Goal: Task Accomplishment & Management: Complete application form

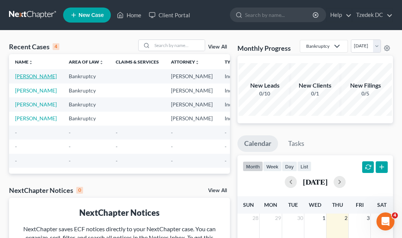
click at [18, 79] on link "[PERSON_NAME]" at bounding box center [36, 76] width 42 height 6
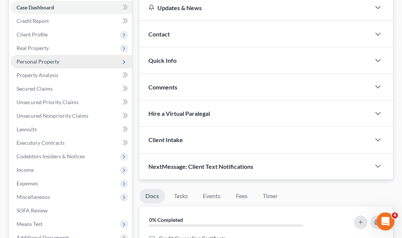
scroll to position [90, 0]
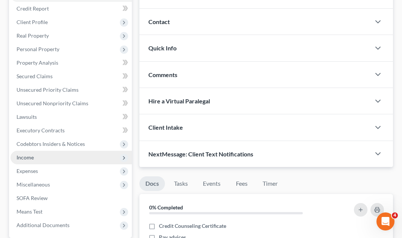
click at [82, 156] on span "Income" at bounding box center [71, 158] width 121 height 14
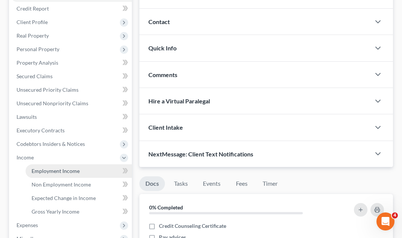
click at [76, 171] on span "Employment Income" at bounding box center [56, 171] width 48 height 6
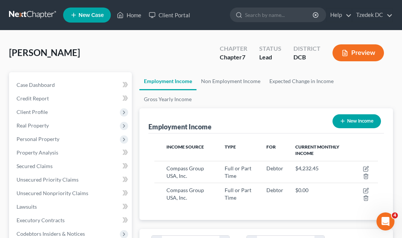
scroll to position [112, 239]
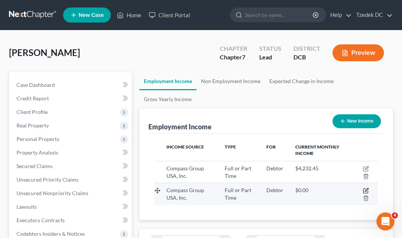
click at [367, 188] on icon "button" at bounding box center [366, 189] width 3 height 3
select select "0"
select select "28"
select select "0"
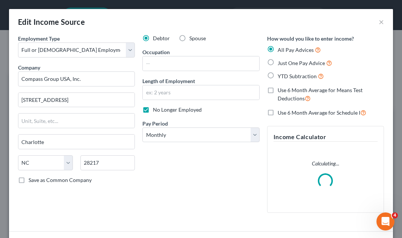
scroll to position [76, 0]
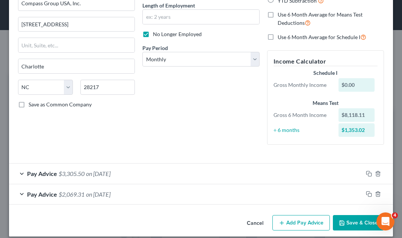
click at [138, 171] on div "Pay Advice $3,305.50 on [DATE]" at bounding box center [186, 174] width 354 height 20
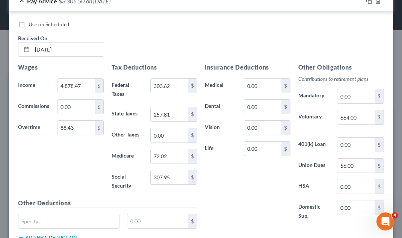
scroll to position [248, 0]
click at [357, 118] on input "664.00" at bounding box center [356, 118] width 37 height 14
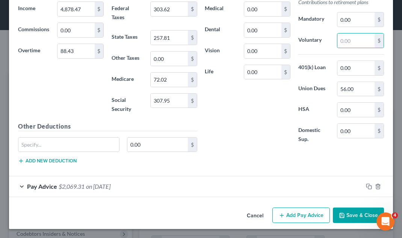
click at [192, 190] on div "Pay Advice $2,069.31 on [DATE]" at bounding box center [186, 186] width 354 height 20
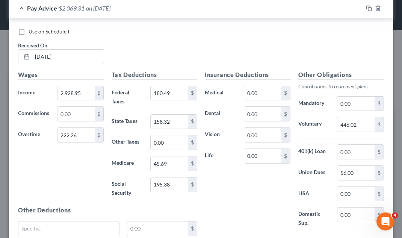
scroll to position [505, 0]
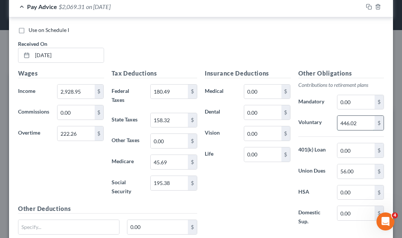
click at [366, 120] on input "446.02" at bounding box center [356, 123] width 37 height 14
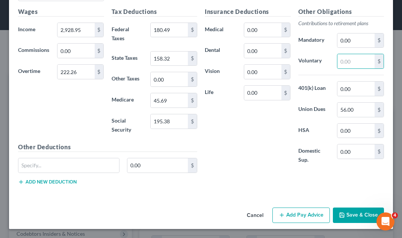
click at [358, 212] on button "Save & Close" at bounding box center [358, 216] width 51 height 16
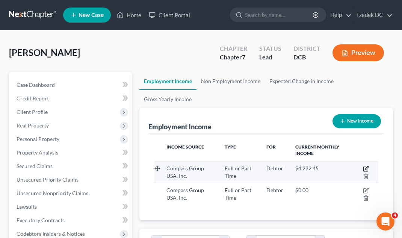
click at [367, 166] on icon "button" at bounding box center [366, 169] width 6 height 6
select select "0"
select select "28"
select select "3"
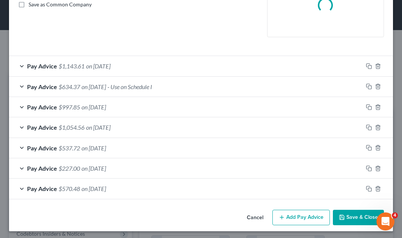
scroll to position [178, 0]
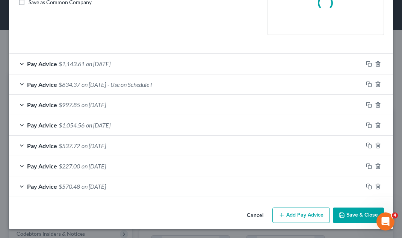
click at [106, 185] on span "on [DATE]" at bounding box center [94, 186] width 24 height 7
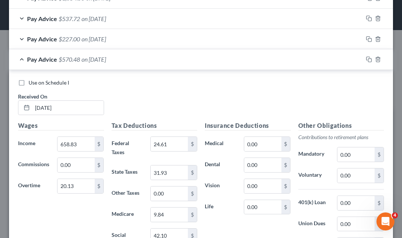
scroll to position [258, 0]
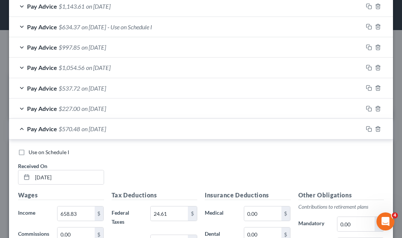
click at [151, 108] on div "Pay Advice $227.00 on [DATE]" at bounding box center [186, 109] width 354 height 20
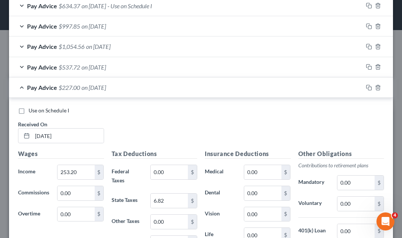
scroll to position [259, 0]
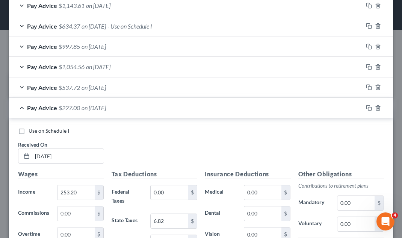
click at [144, 88] on div "Pay Advice $537.72 on [DATE]" at bounding box center [186, 87] width 354 height 20
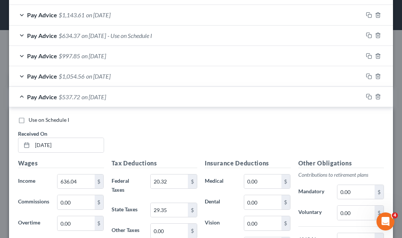
scroll to position [249, 0]
click at [150, 74] on div "Pay Advice $1,054.56 on [DATE]" at bounding box center [186, 77] width 354 height 20
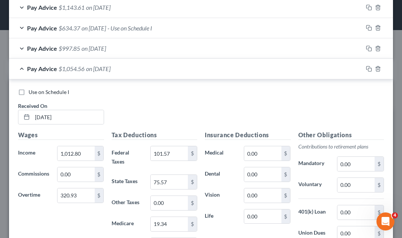
scroll to position [255, 0]
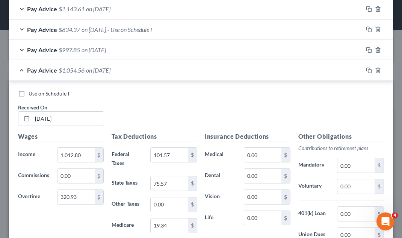
click at [149, 52] on div "Pay Advice $997.85 on [DATE]" at bounding box center [186, 50] width 354 height 20
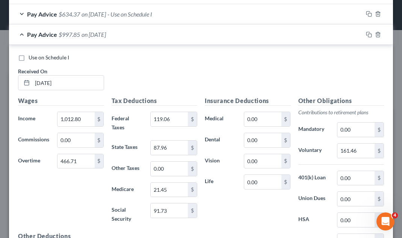
scroll to position [274, 0]
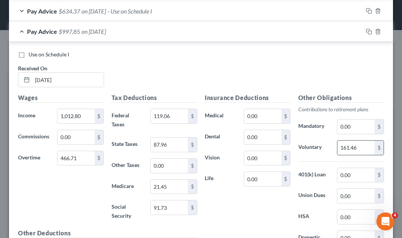
click at [364, 145] on input "161.46" at bounding box center [356, 148] width 37 height 14
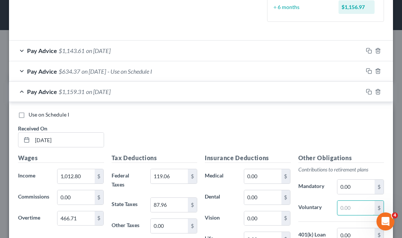
scroll to position [213, 0]
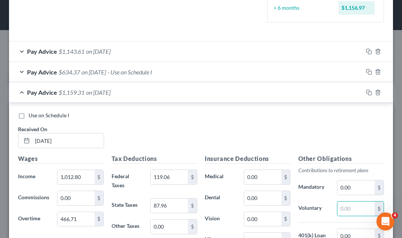
click at [178, 71] on div "Pay Advice $634.37 on [DATE] - Use on Schedule I" at bounding box center [186, 72] width 354 height 20
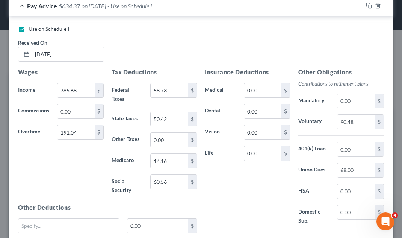
scroll to position [294, 0]
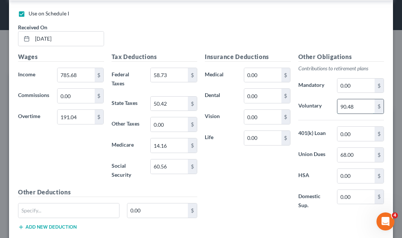
click at [351, 106] on input "90.48" at bounding box center [356, 106] width 37 height 14
type input "8"
click at [353, 106] on input "8" at bounding box center [356, 106] width 37 height 14
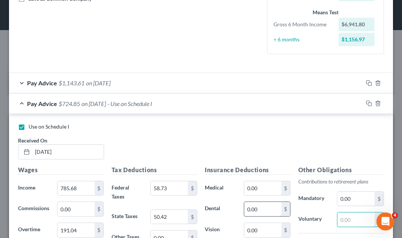
scroll to position [181, 0]
click at [194, 85] on div "Pay Advice $1,143.61 on [DATE]" at bounding box center [186, 83] width 354 height 20
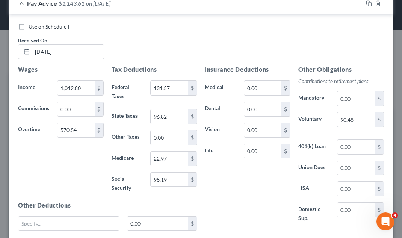
scroll to position [264, 0]
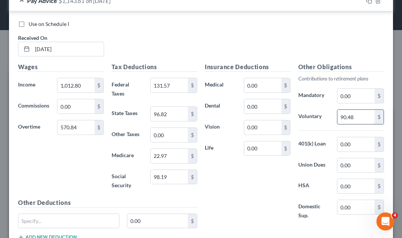
click at [363, 116] on input "90.48" at bounding box center [356, 117] width 37 height 14
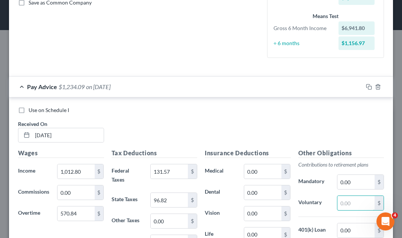
scroll to position [177, 0]
click at [191, 85] on div "Pay Advice $1,234.09 on [DATE]" at bounding box center [186, 87] width 354 height 20
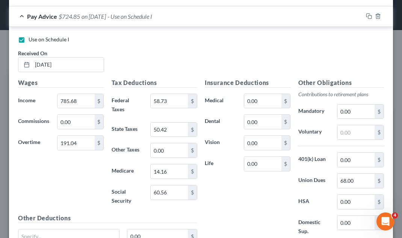
scroll to position [269, 0]
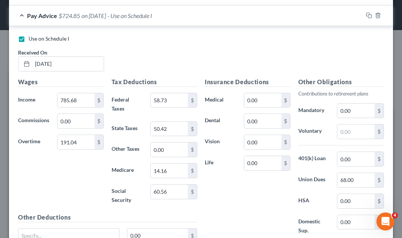
click at [187, 22] on div "Pay Advice $724.85 on [DATE] - Use on Schedule I" at bounding box center [186, 16] width 354 height 20
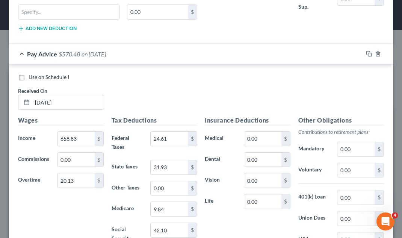
scroll to position [1409, 0]
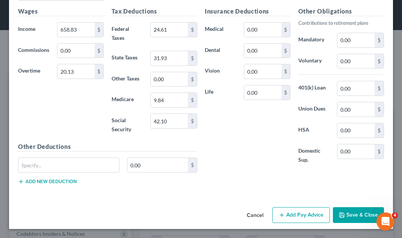
click at [351, 216] on button "Save & Close" at bounding box center [358, 215] width 51 height 16
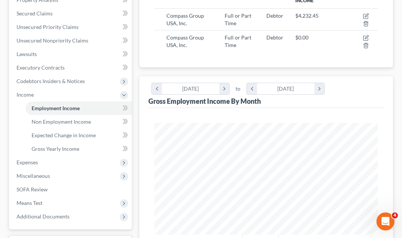
scroll to position [200, 0]
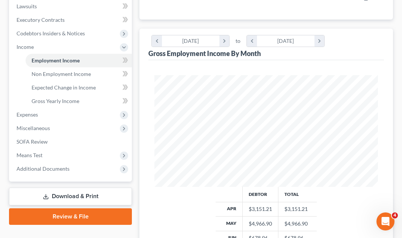
click at [61, 193] on link "Download & Print" at bounding box center [70, 197] width 123 height 18
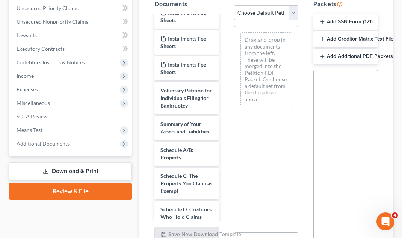
scroll to position [13, 0]
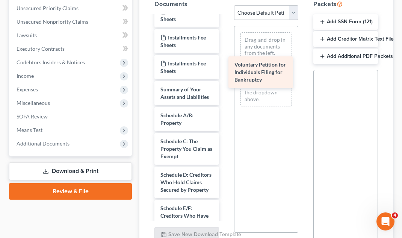
drag, startPoint x: 181, startPoint y: 94, endPoint x: 255, endPoint y: 70, distance: 78.0
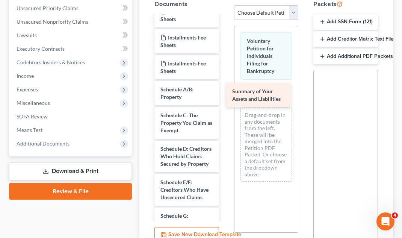
drag, startPoint x: 187, startPoint y: 89, endPoint x: 257, endPoint y: 90, distance: 70.7
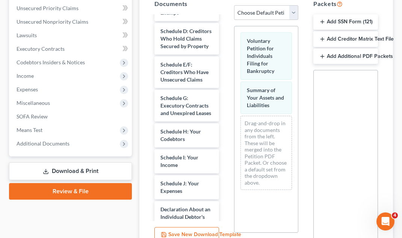
scroll to position [140, 0]
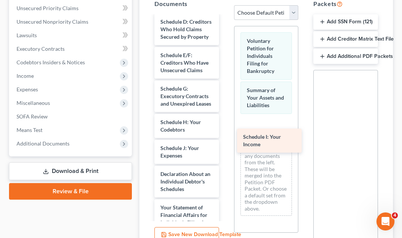
drag, startPoint x: 182, startPoint y: 145, endPoint x: 264, endPoint y: 134, distance: 83.2
click at [225, 134] on div "Schedule I: Your Income Installments Fee Sheets Installments Fee Sheets Install…" at bounding box center [187, 157] width 77 height 563
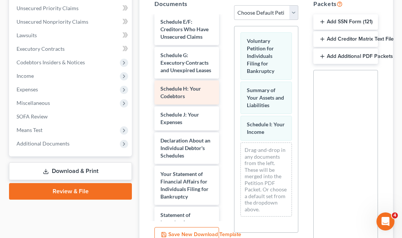
scroll to position [174, 0]
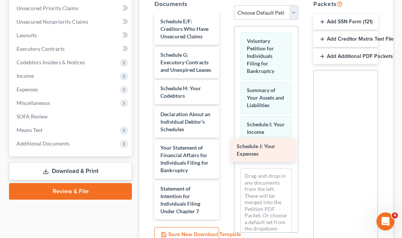
drag, startPoint x: 187, startPoint y: 117, endPoint x: 264, endPoint y: 150, distance: 82.9
click at [225, 150] on div "Schedule J: Your Expenses Installments Fee Sheets Installments Fee Sheets Insta…" at bounding box center [187, 110] width 77 height 537
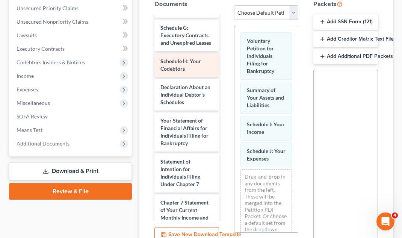
scroll to position [209, 0]
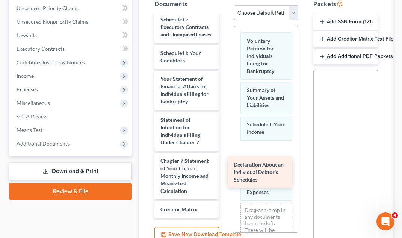
drag, startPoint x: 184, startPoint y: 82, endPoint x: 257, endPoint y: 167, distance: 112.3
click at [225, 167] on div "Declaration About an Individual Debtor's Schedules Installments Fee Sheets Inst…" at bounding box center [187, 59] width 77 height 504
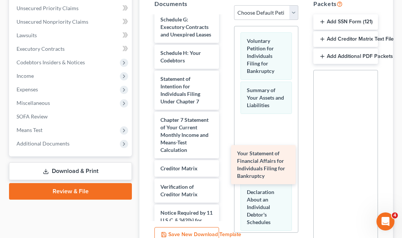
drag, startPoint x: 183, startPoint y: 80, endPoint x: 259, endPoint y: 155, distance: 106.4
click at [225, 155] on div "Your Statement of Financial Affairs for Individuals Filing for Bankruptcy Insta…" at bounding box center [187, 38] width 77 height 463
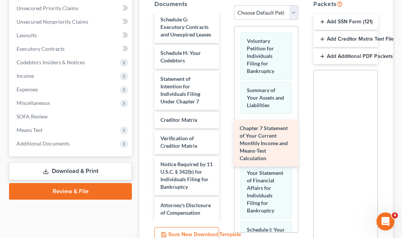
drag, startPoint x: 183, startPoint y: 127, endPoint x: 262, endPoint y: 135, distance: 79.0
click at [225, 136] on div "Chapter 7 Statement of Your Current Monthly Income and Means-Test Calculation I…" at bounding box center [187, 14] width 77 height 414
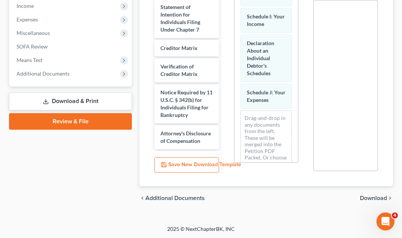
scroll to position [242, 0]
click at [378, 200] on span "Download" at bounding box center [373, 198] width 27 height 6
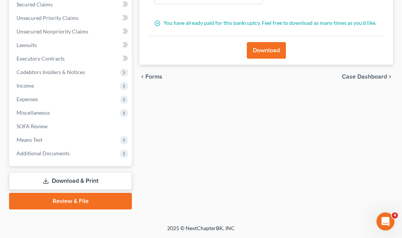
scroll to position [161, 0]
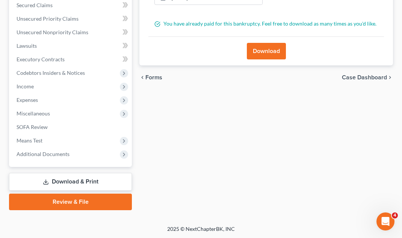
click at [259, 52] on button "Download" at bounding box center [266, 51] width 39 height 17
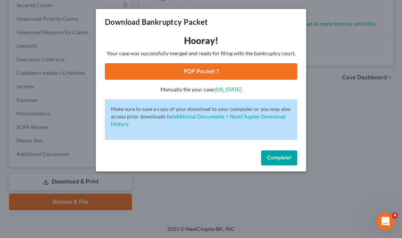
click at [212, 73] on link "PDF Packet 1" at bounding box center [201, 71] width 193 height 17
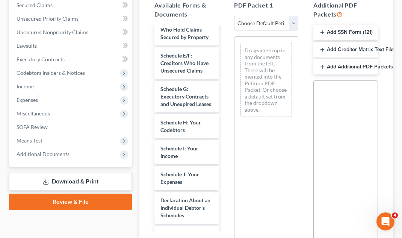
scroll to position [210, 0]
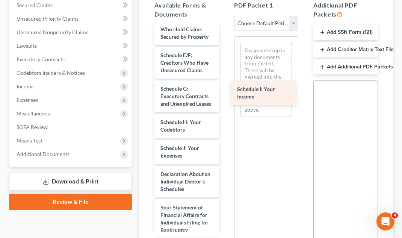
drag, startPoint x: 187, startPoint y: 152, endPoint x: 263, endPoint y: 94, distance: 96.4
click at [225, 94] on div "Schedule I: Your Income Installments Fee Sheets Installments Fee Sheets Install…" at bounding box center [187, 128] width 77 height 622
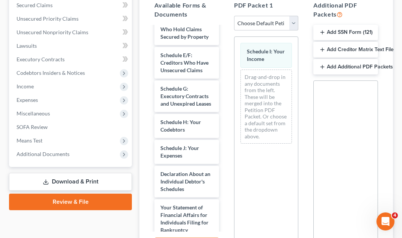
scroll to position [242, 0]
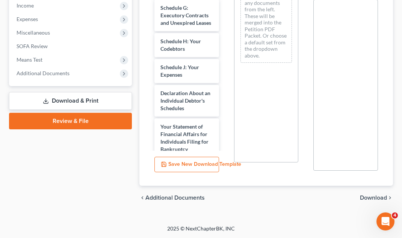
click at [374, 197] on span "Download" at bounding box center [373, 198] width 27 height 6
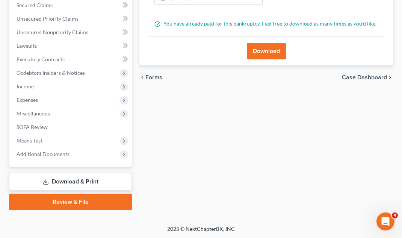
click at [262, 55] on button "Download" at bounding box center [266, 51] width 39 height 17
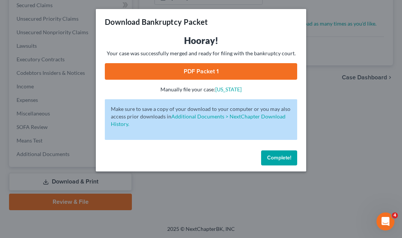
click at [226, 74] on link "PDF Packet 1" at bounding box center [201, 71] width 193 height 17
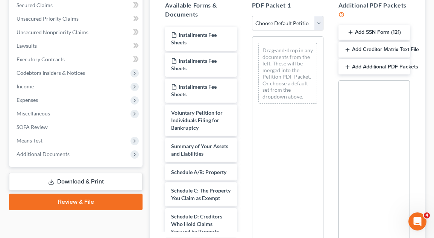
click at [384, 51] on button "Add Creditor Matrix Text File" at bounding box center [373, 50] width 71 height 16
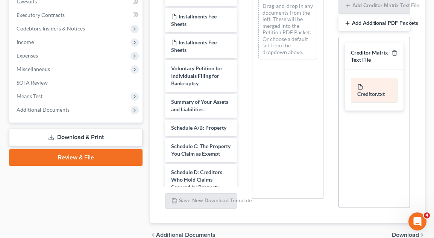
scroll to position [243, 0]
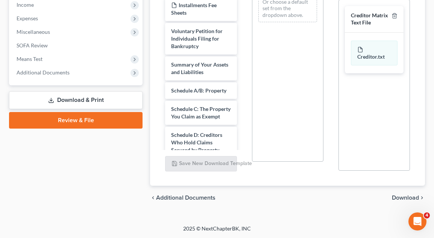
click at [402, 195] on span "Download" at bounding box center [405, 198] width 27 height 6
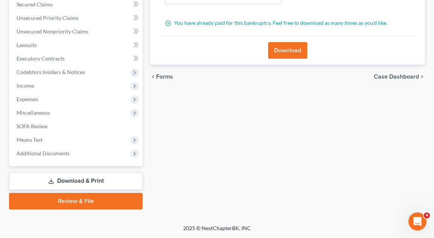
scroll to position [161, 0]
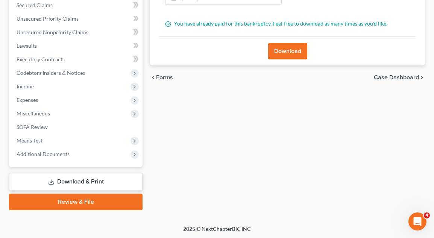
click at [283, 50] on button "Download" at bounding box center [287, 51] width 39 height 17
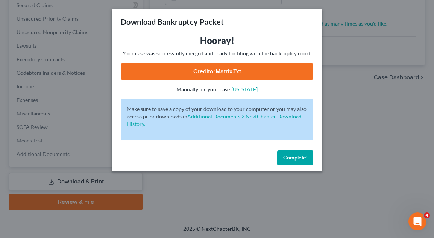
click at [248, 66] on link "CreditorMatrix.txt" at bounding box center [217, 71] width 193 height 17
